Goal: Book appointment/travel/reservation

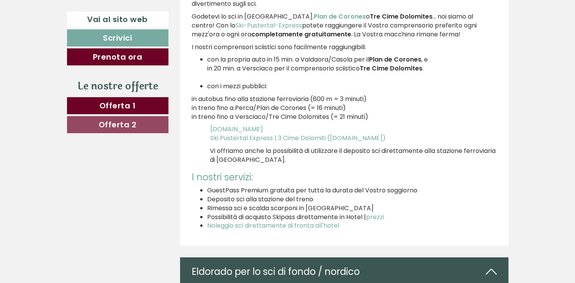
scroll to position [1653, 0]
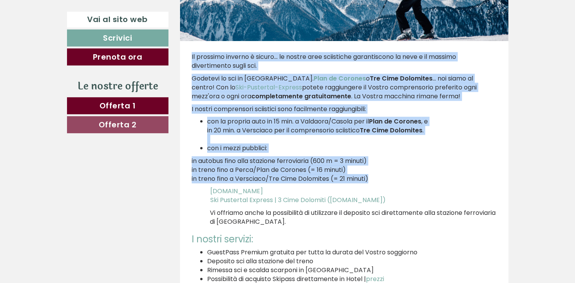
drag, startPoint x: 193, startPoint y: 55, endPoint x: 341, endPoint y: 183, distance: 196.3
click at [341, 183] on div "Il prossimo inverno è sicuro... le nostre aree sciistiche garantiscono la neve …" at bounding box center [344, 174] width 328 height 267
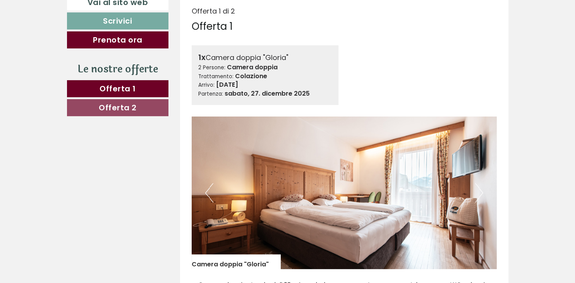
scroll to position [339, 0]
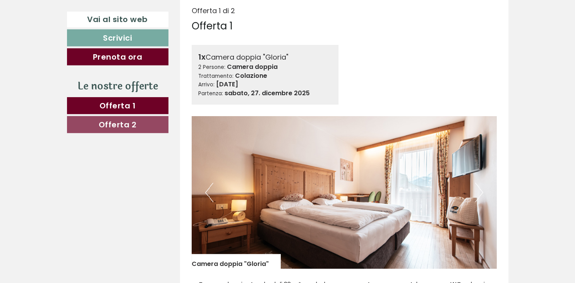
drag, startPoint x: 244, startPoint y: 86, endPoint x: 266, endPoint y: 99, distance: 24.8
click at [266, 99] on div "1x Camera doppia "Gloria" 2 Persone: Camera doppia Trattamento: Colazione Arriv…" at bounding box center [265, 75] width 147 height 60
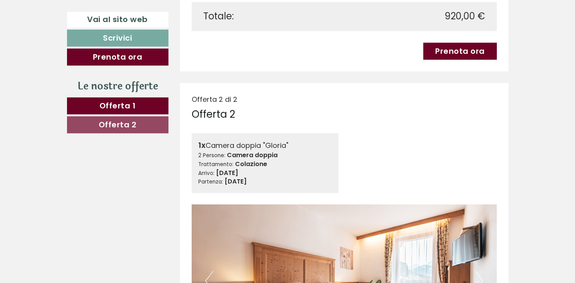
scroll to position [730, 0]
drag, startPoint x: 259, startPoint y: 180, endPoint x: 317, endPoint y: 184, distance: 57.8
click at [317, 184] on div "Arrivo: [DATE] Partenza: [DATE]" at bounding box center [265, 178] width 134 height 18
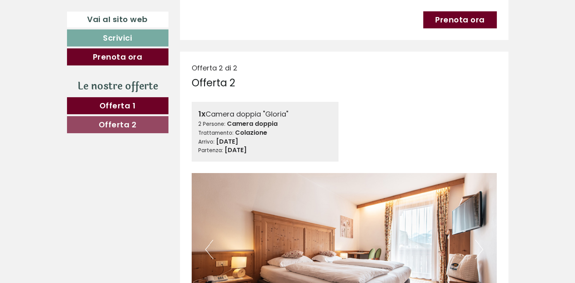
scroll to position [761, 0]
drag, startPoint x: 215, startPoint y: 143, endPoint x: 332, endPoint y: 156, distance: 117.4
click at [332, 156] on div "1x Camera doppia "Gloria" 2 Persone: Camera doppia Trattamento: Colazione Arriv…" at bounding box center [265, 132] width 147 height 60
